Goal: Find contact information: Find contact information

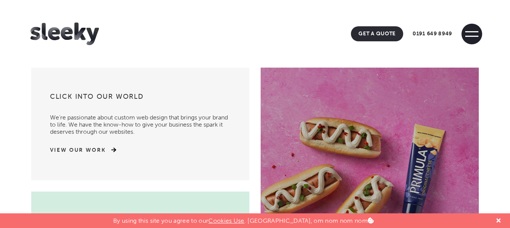
click at [478, 37] on span at bounding box center [471, 34] width 21 height 21
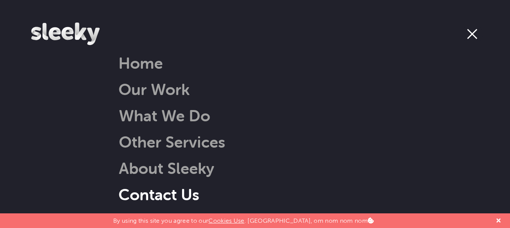
click at [176, 191] on link "Contact Us" at bounding box center [158, 194] width 81 height 19
click at [177, 191] on link "Contact Us" at bounding box center [158, 194] width 81 height 19
click at [178, 188] on link "Contact Us" at bounding box center [158, 194] width 81 height 19
